Goal: Task Accomplishment & Management: Manage account settings

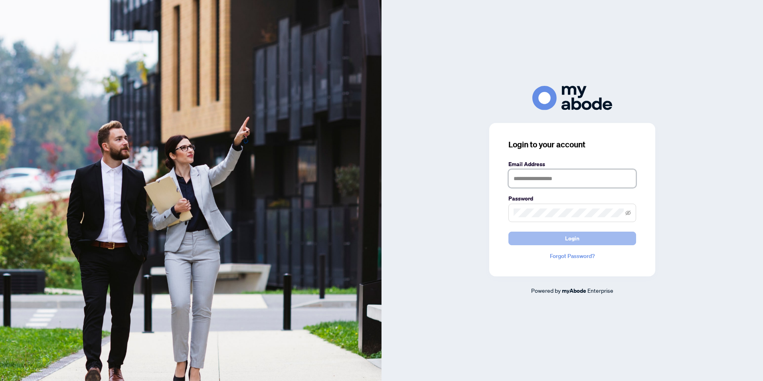
type input "**********"
click at [571, 240] on span "Login" at bounding box center [572, 238] width 14 height 13
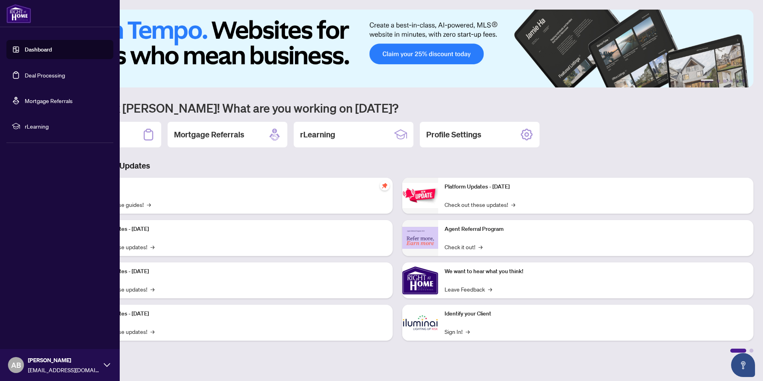
click at [30, 73] on link "Deal Processing" at bounding box center [45, 74] width 40 height 7
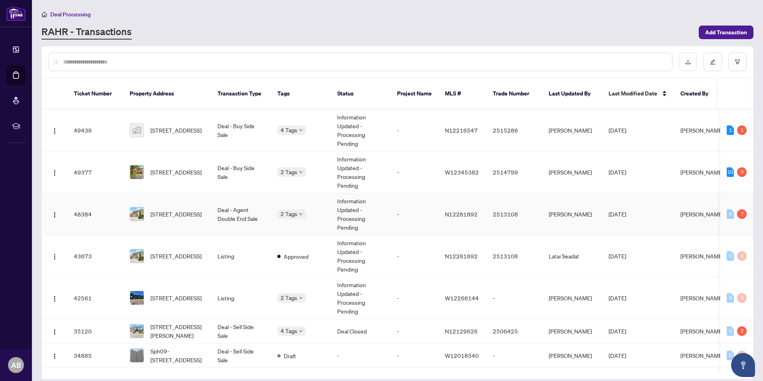
click at [257, 209] on td "Deal - Agent Double End Sale" at bounding box center [241, 214] width 60 height 42
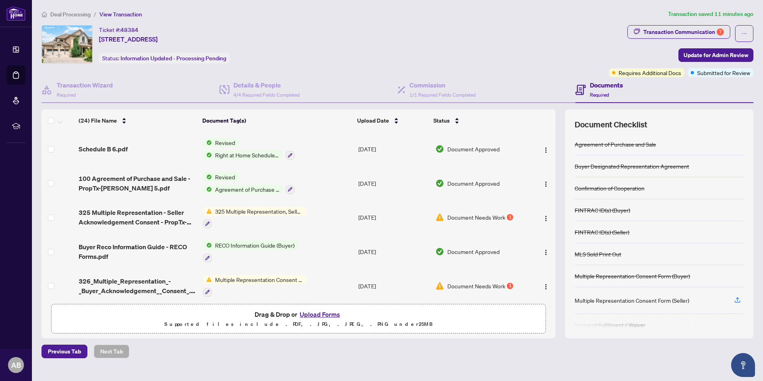
click at [494, 218] on span "Document Needs Work" at bounding box center [477, 217] width 58 height 9
click at [293, 277] on span "Multiple Representation Consent Form (Buyer)" at bounding box center [259, 279] width 95 height 9
click at [361, 60] on div "Ticket #: 48384 169 Green Manor Cres, Vaughan, Ontario L4L 9R9, Canada Status: …" at bounding box center [324, 44] width 565 height 38
click at [146, 278] on span "326_Multiple_Representation_-_Buyer_Acknowledgement__Consent_.pdf" at bounding box center [138, 285] width 118 height 19
click at [158, 211] on span "325 Multiple Representation - Seller Acknowledgement Consent - PropTx-[PERSON_N…" at bounding box center [138, 217] width 118 height 19
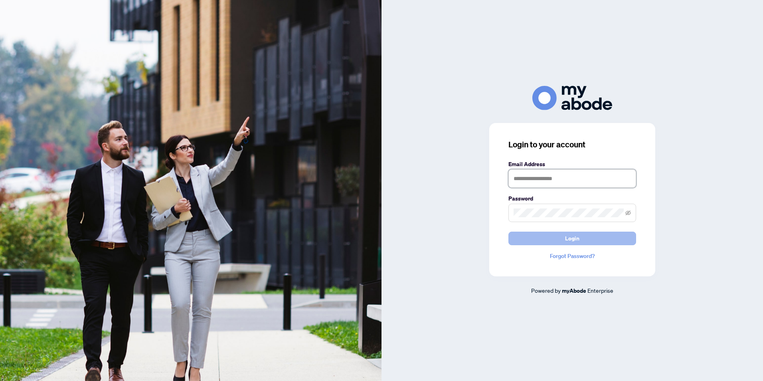
type input "**********"
click at [575, 241] on span "Login" at bounding box center [572, 238] width 14 height 13
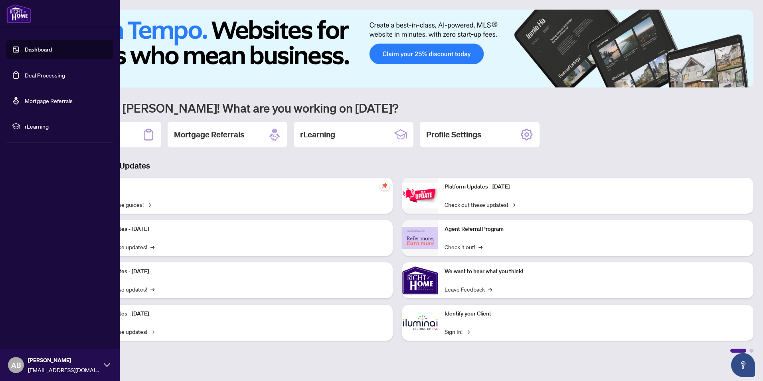
click at [41, 73] on link "Deal Processing" at bounding box center [45, 74] width 40 height 7
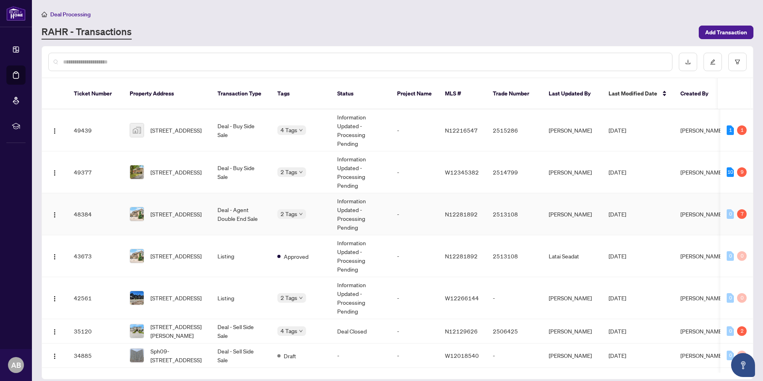
click at [377, 211] on td "Information Updated - Processing Pending" at bounding box center [361, 214] width 60 height 42
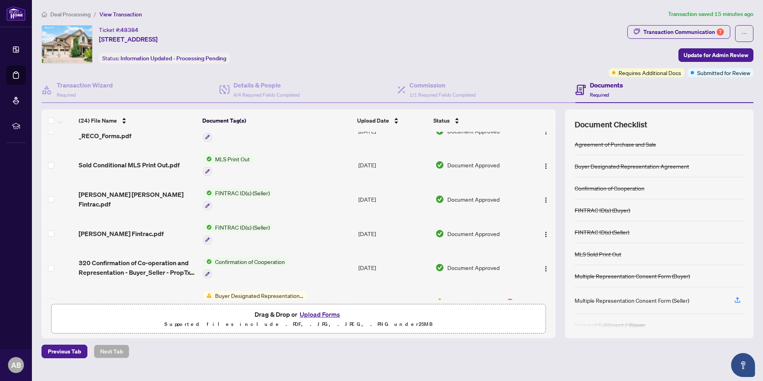
scroll to position [642, 0]
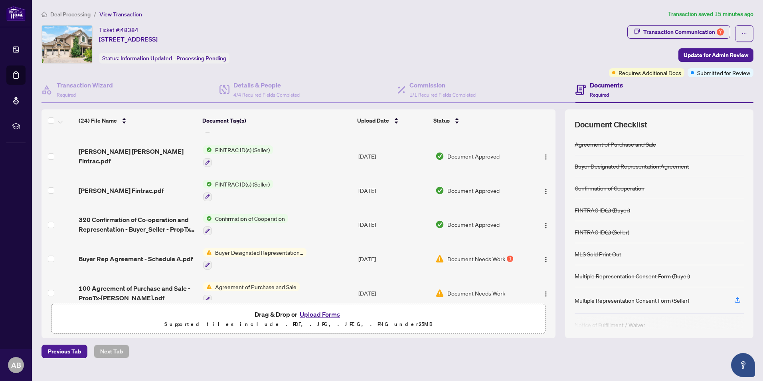
click at [296, 248] on span "Buyer Designated Representation Agreement" at bounding box center [259, 252] width 95 height 9
click at [460, 254] on span "Document Needs Work" at bounding box center [477, 258] width 58 height 9
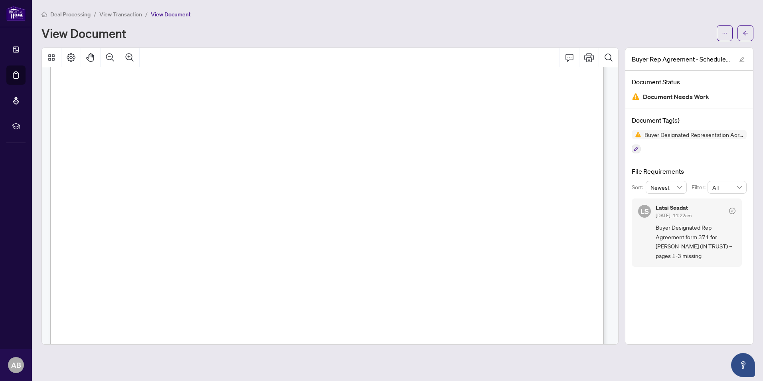
scroll to position [120, 0]
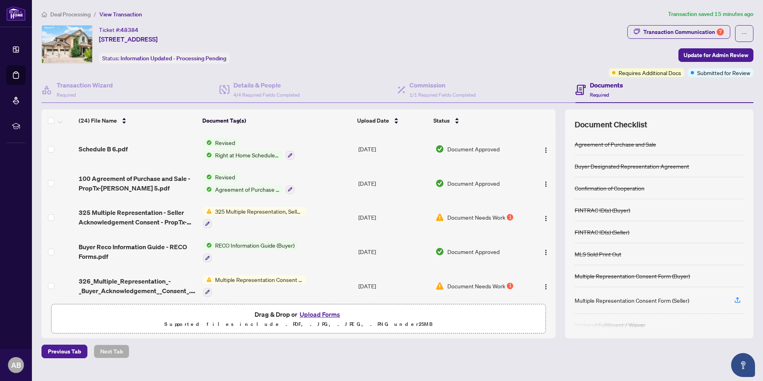
click at [258, 210] on span "325 Multiple Representation, Seller - Acknowledgement & Consent Disclosure" at bounding box center [259, 211] width 95 height 9
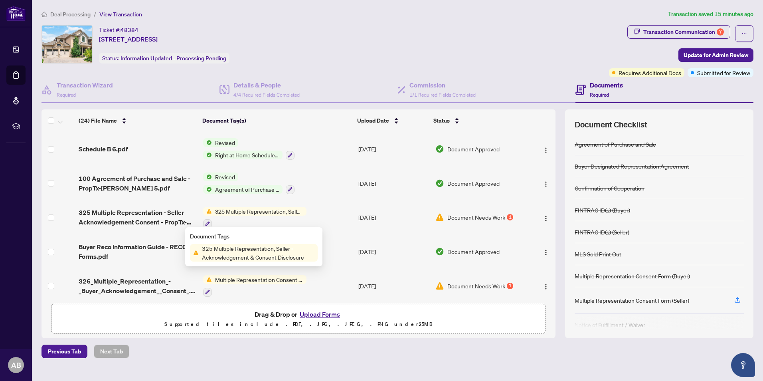
click at [256, 250] on span "325 Multiple Representation, Seller - Acknowledgement & Consent Disclosure" at bounding box center [258, 253] width 119 height 18
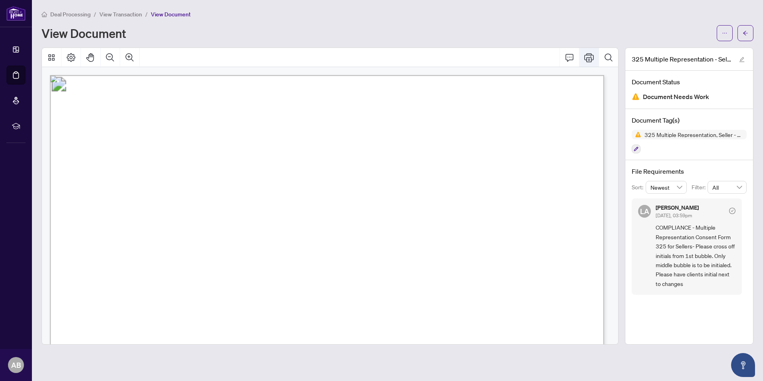
click at [588, 60] on icon "Print" at bounding box center [589, 57] width 10 height 9
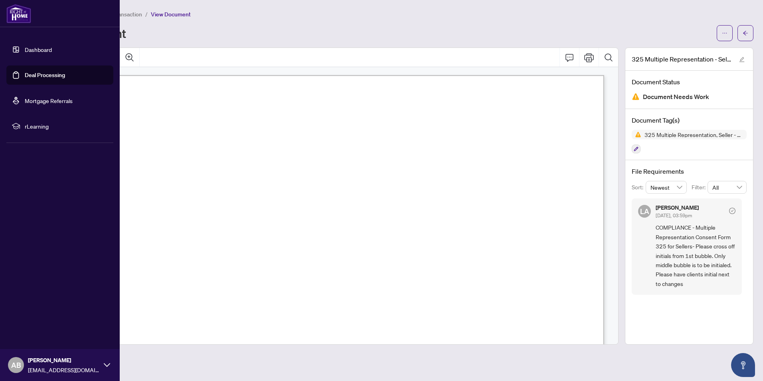
click at [38, 50] on link "Dashboard" at bounding box center [38, 49] width 27 height 7
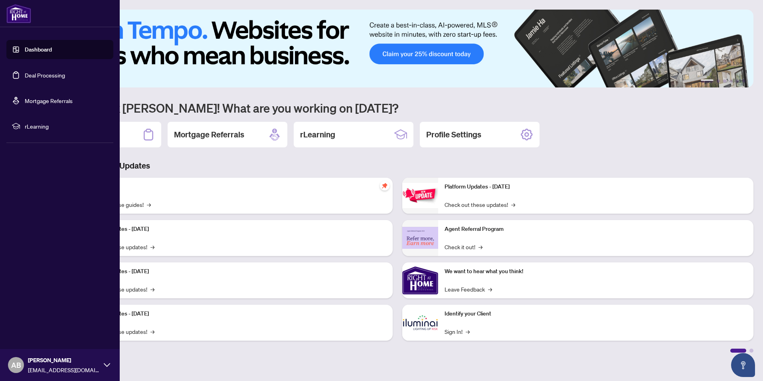
click at [42, 75] on link "Deal Processing" at bounding box center [45, 74] width 40 height 7
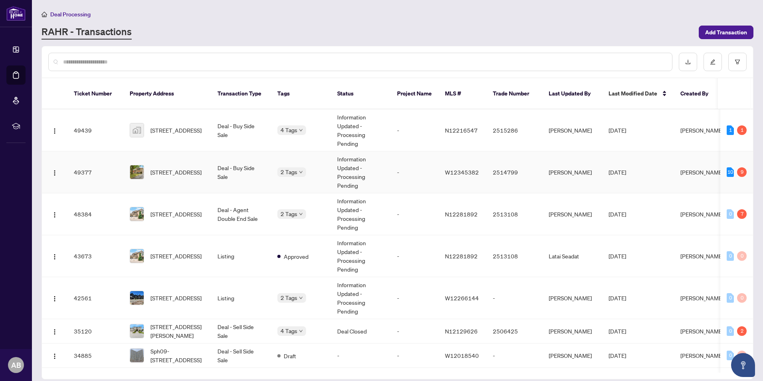
scroll to position [40, 0]
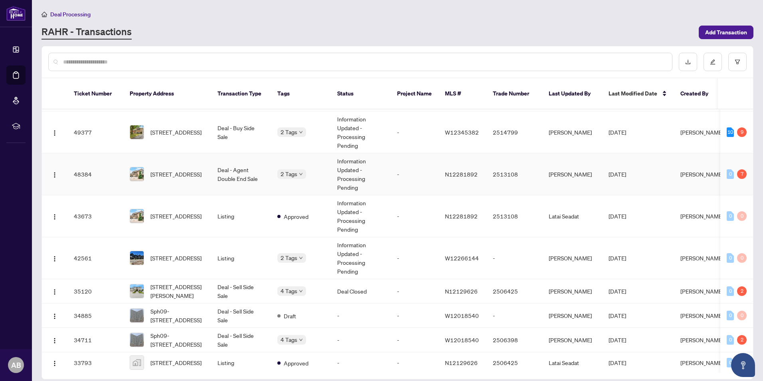
click at [242, 165] on td "Deal - Agent Double End Sale" at bounding box center [241, 174] width 60 height 42
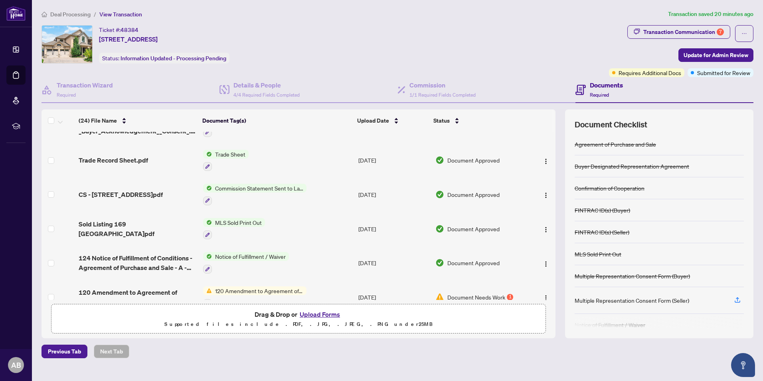
scroll to position [200, 0]
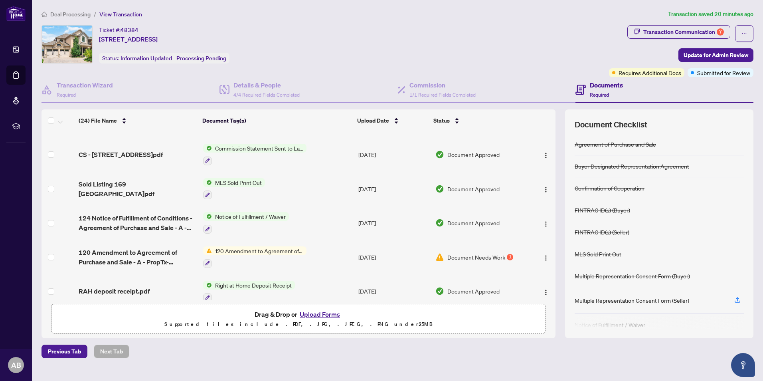
click at [291, 246] on span "120 Amendment to Agreement of Purchase and Sale" at bounding box center [259, 250] width 95 height 9
click at [265, 289] on span "120 Amendment to Agreement of Purchase and Sale" at bounding box center [258, 289] width 119 height 18
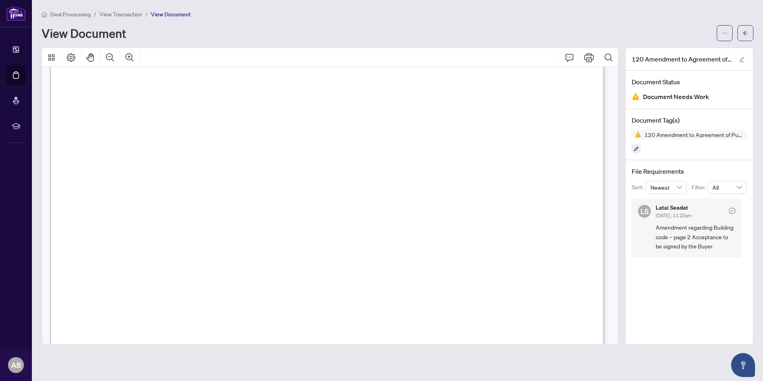
scroll to position [234, 0]
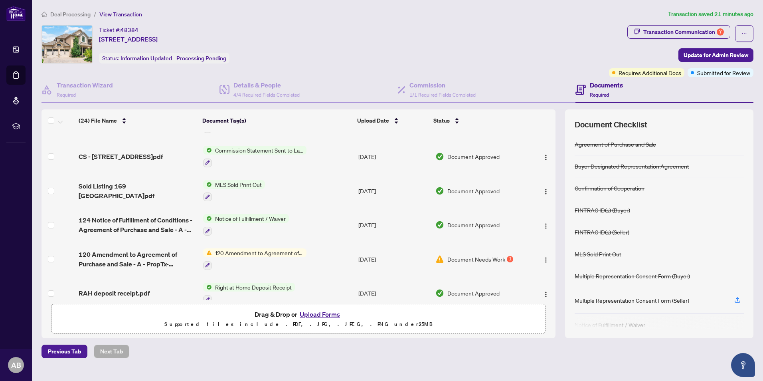
scroll to position [200, 0]
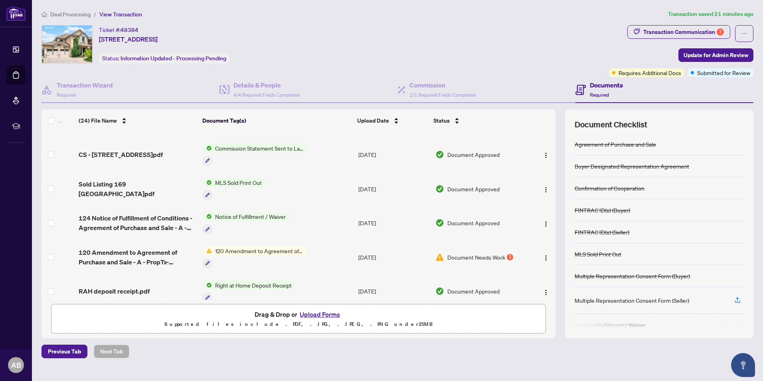
click at [456, 253] on span "Document Needs Work" at bounding box center [477, 257] width 58 height 9
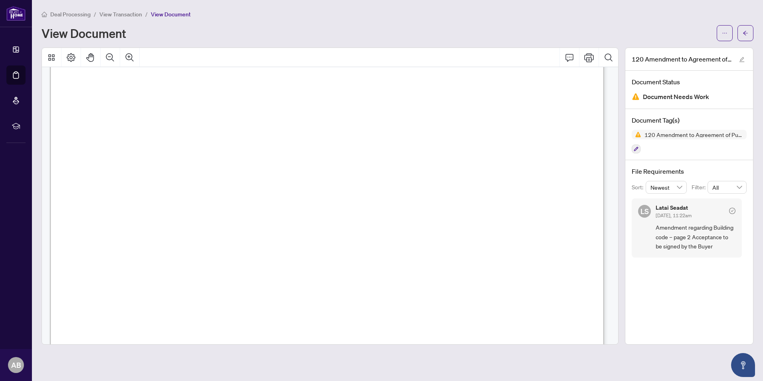
scroll to position [1038, 0]
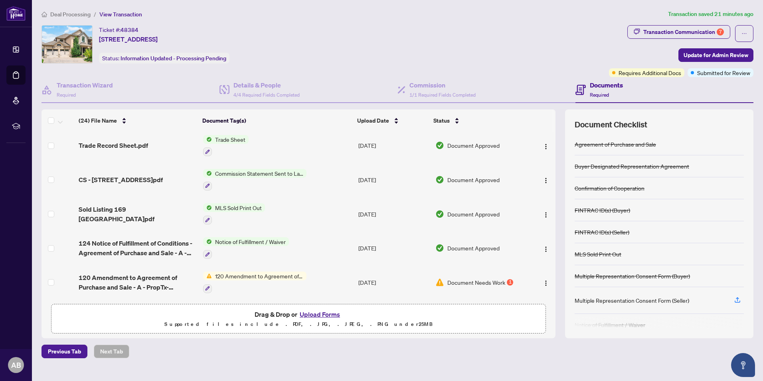
scroll to position [200, 0]
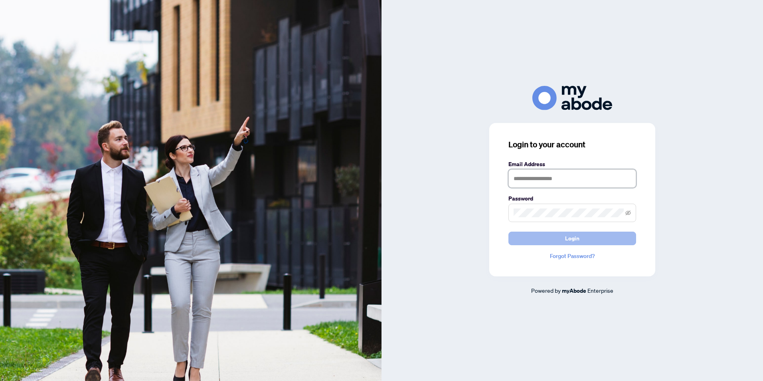
type input "**********"
click at [563, 236] on button "Login" at bounding box center [573, 239] width 128 height 14
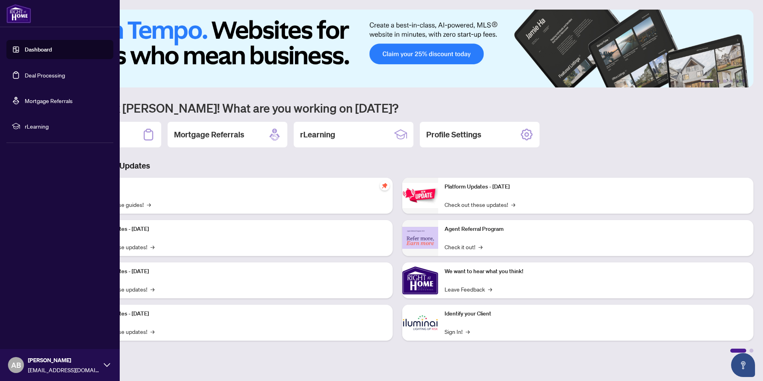
click at [38, 50] on link "Dashboard" at bounding box center [38, 49] width 27 height 7
click at [48, 75] on link "Deal Processing" at bounding box center [45, 74] width 40 height 7
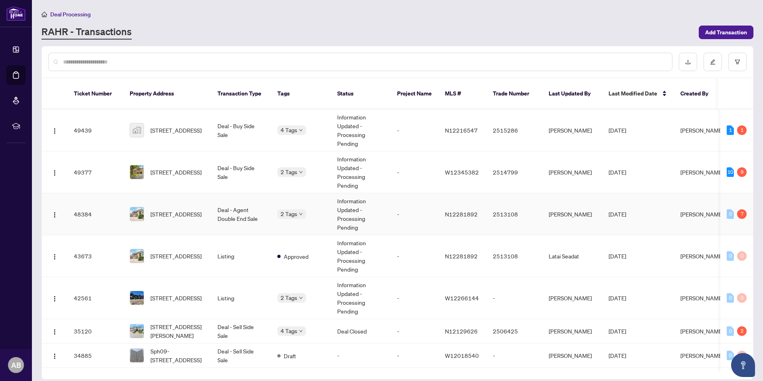
click at [382, 193] on td "Information Updated - Processing Pending" at bounding box center [361, 214] width 60 height 42
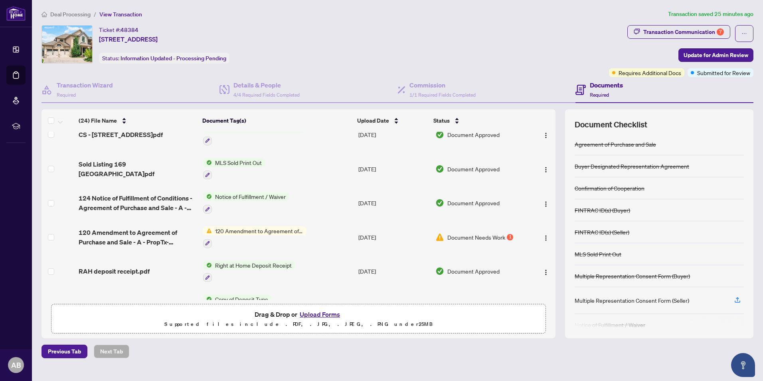
scroll to position [240, 0]
